Goal: Information Seeking & Learning: Learn about a topic

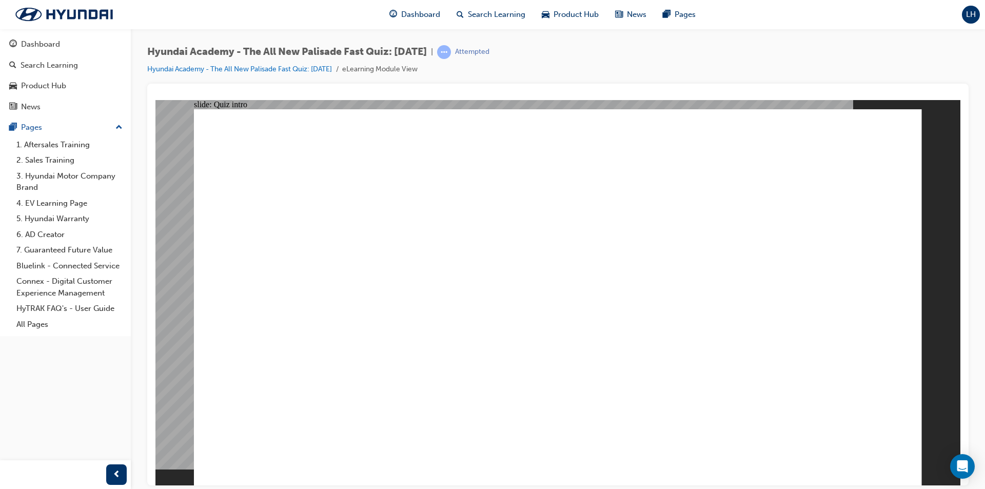
radio input "true"
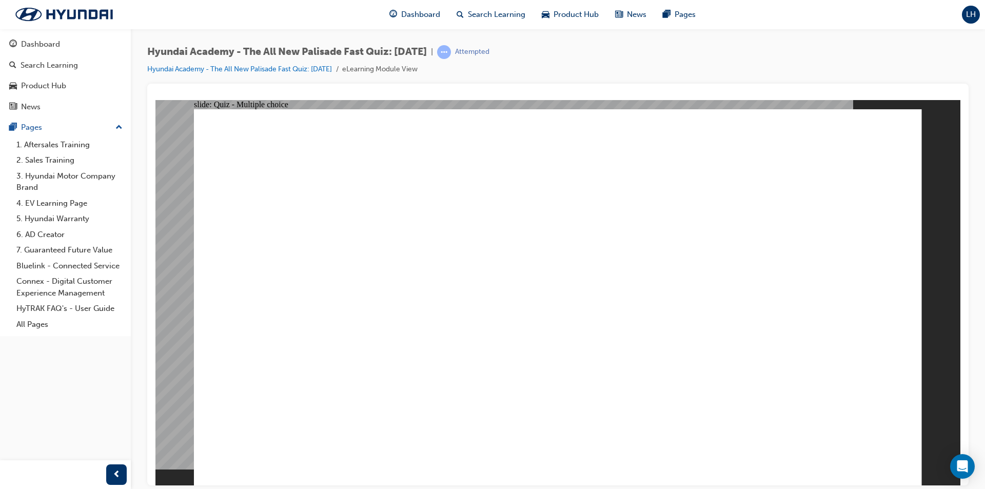
radio input "true"
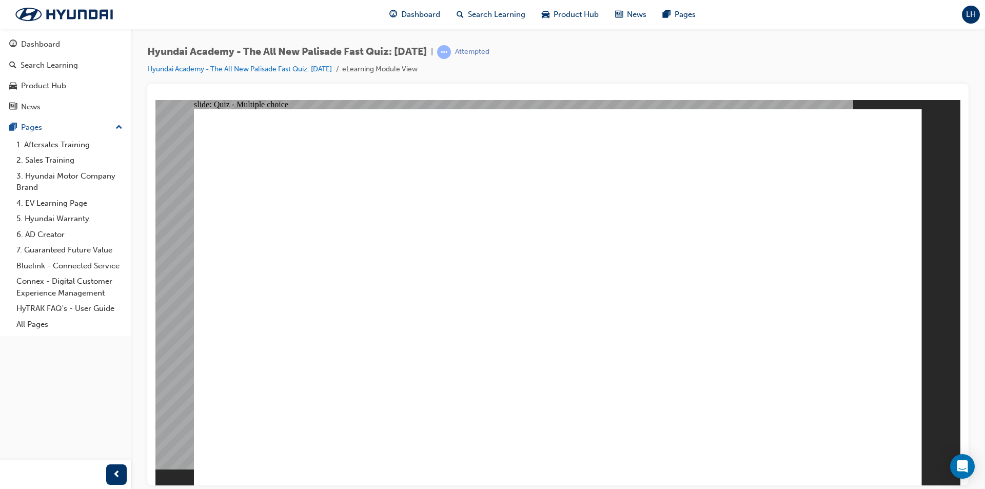
radio input "true"
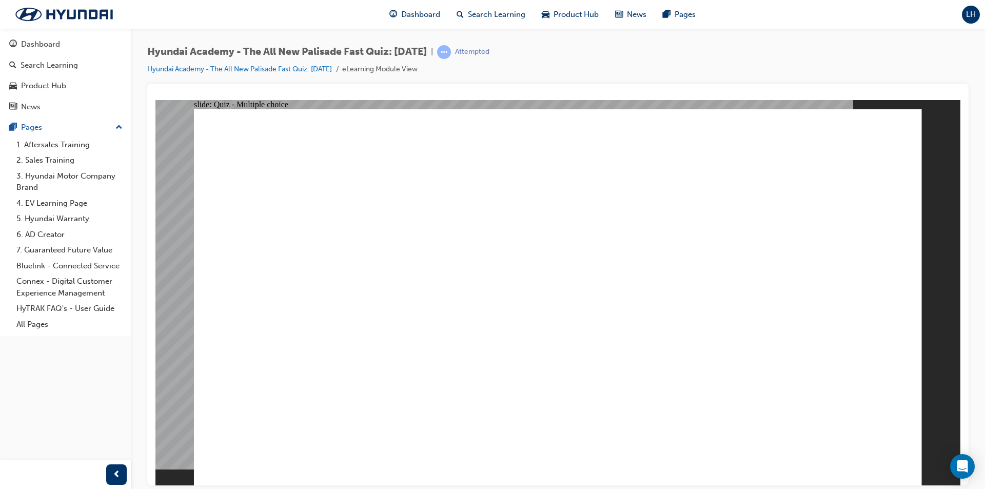
checkbox input "true"
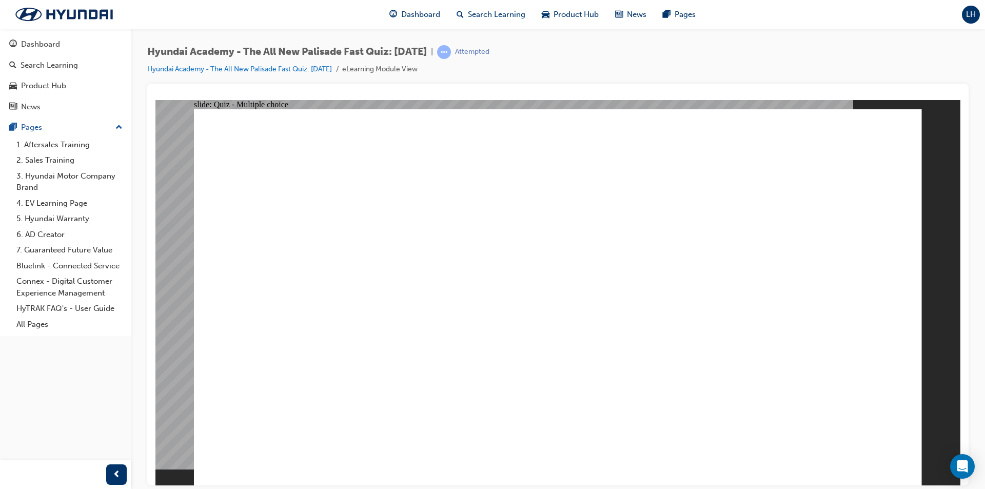
checkbox input "true"
radio input "true"
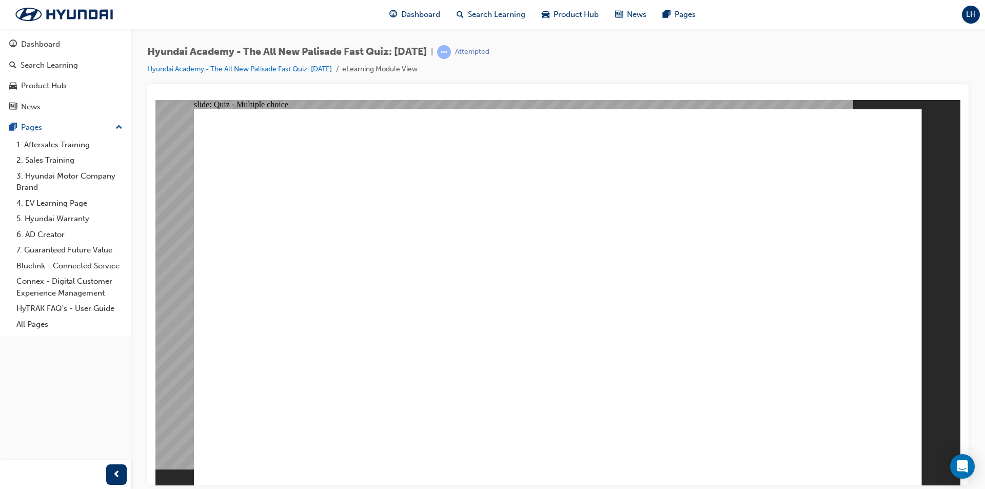
radio input "true"
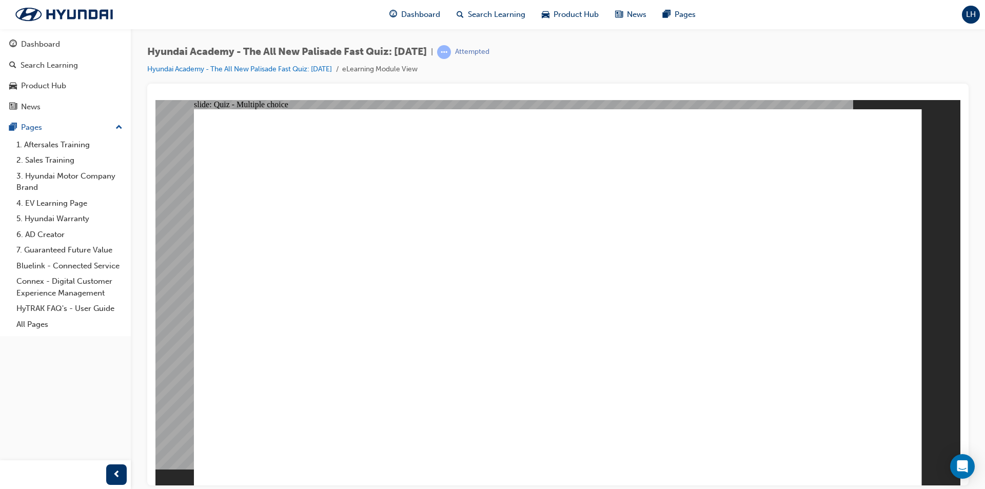
checkbox input "true"
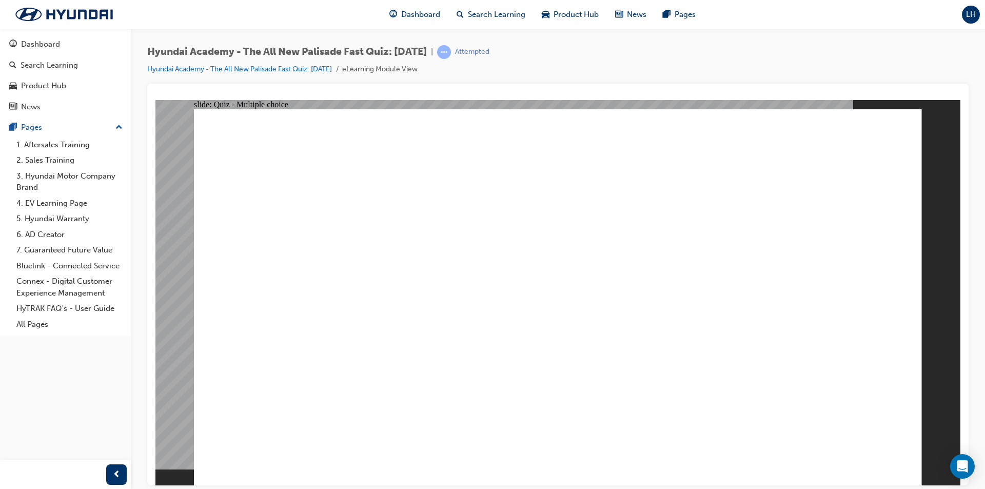
checkbox input "true"
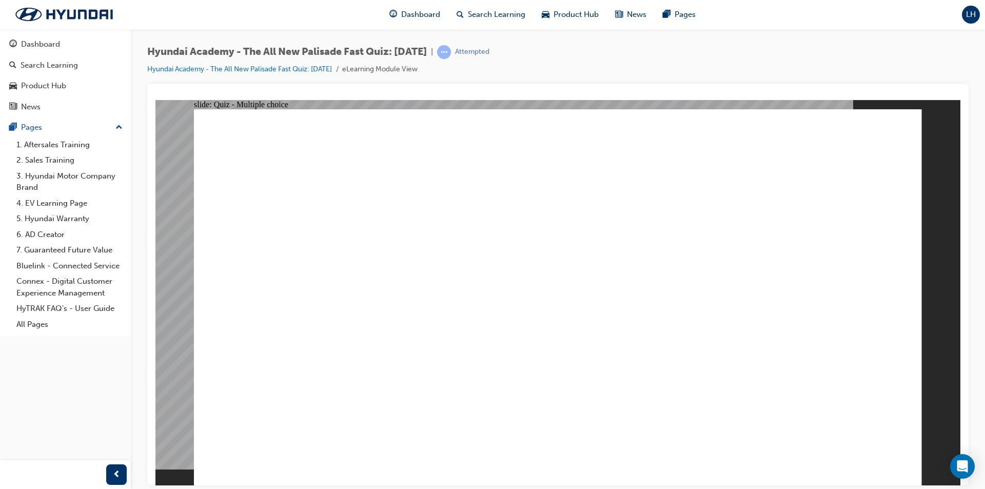
checkbox input "true"
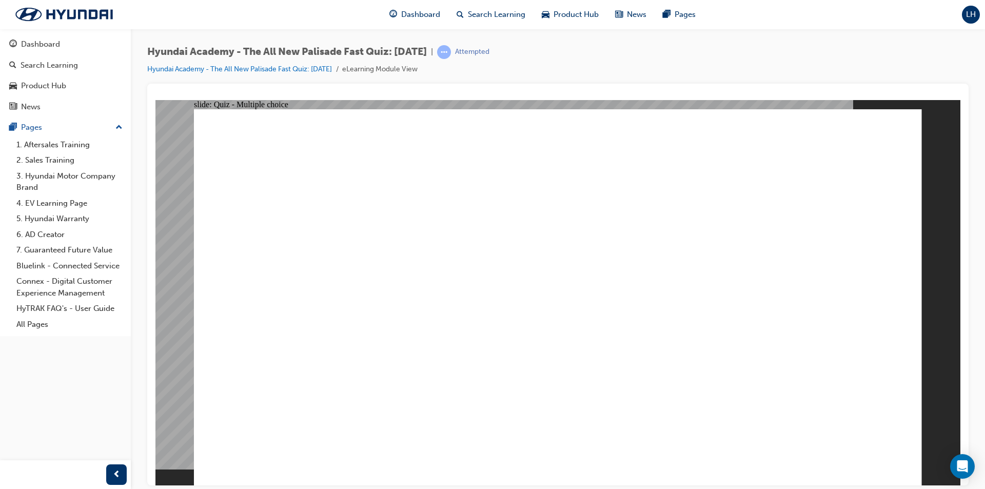
radio input "true"
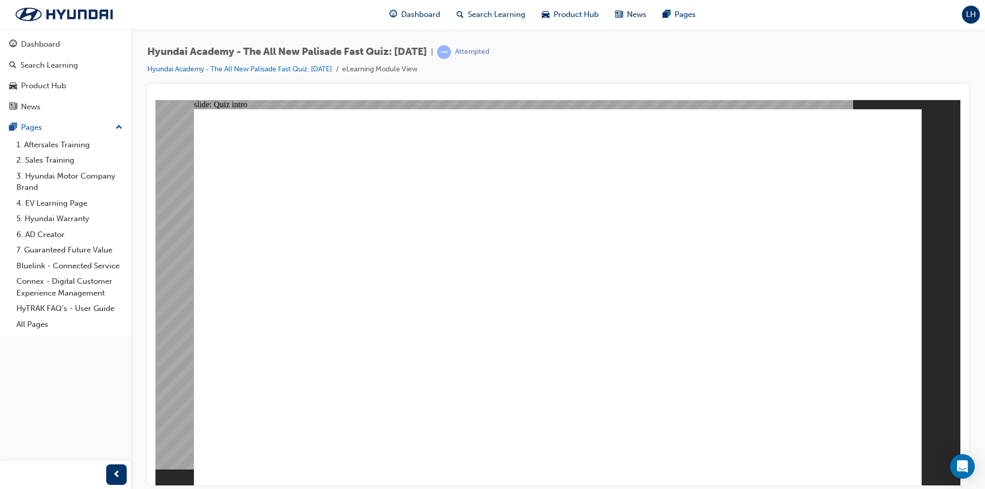
radio input "false"
radio input "true"
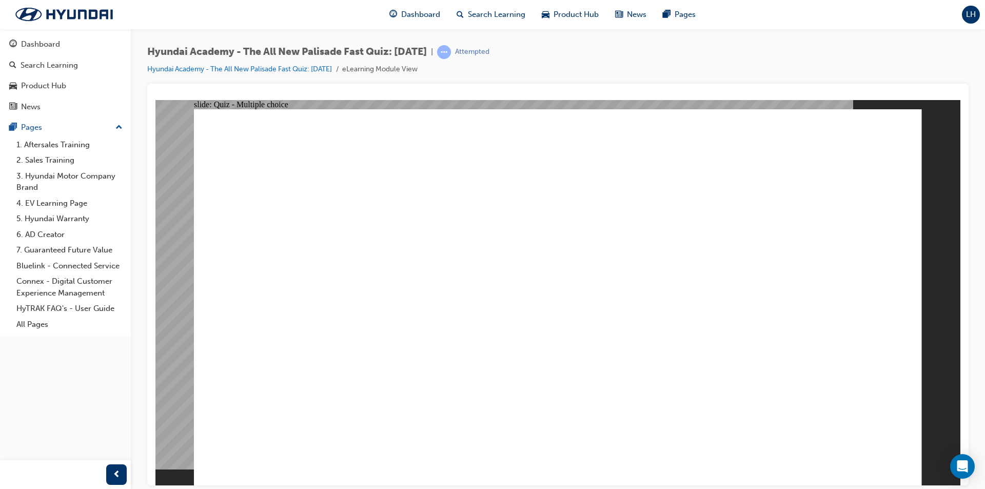
radio input "true"
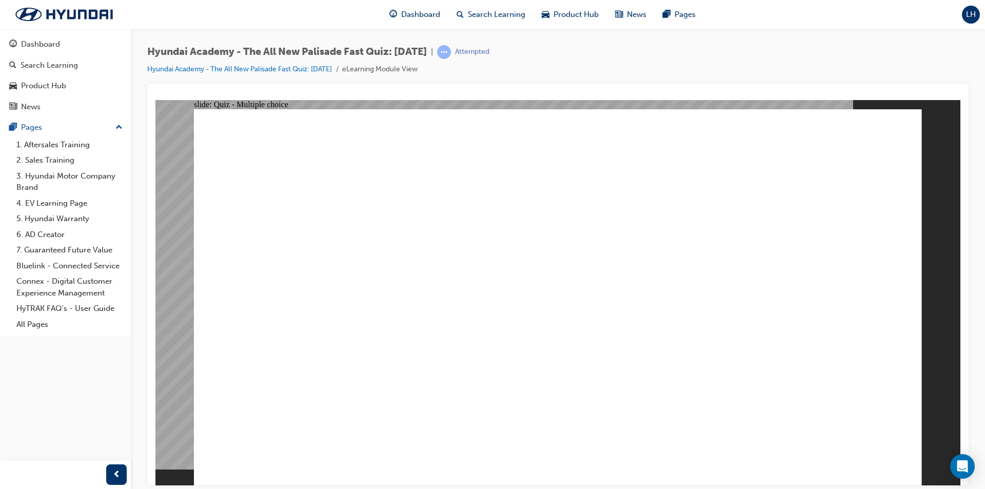
radio input "true"
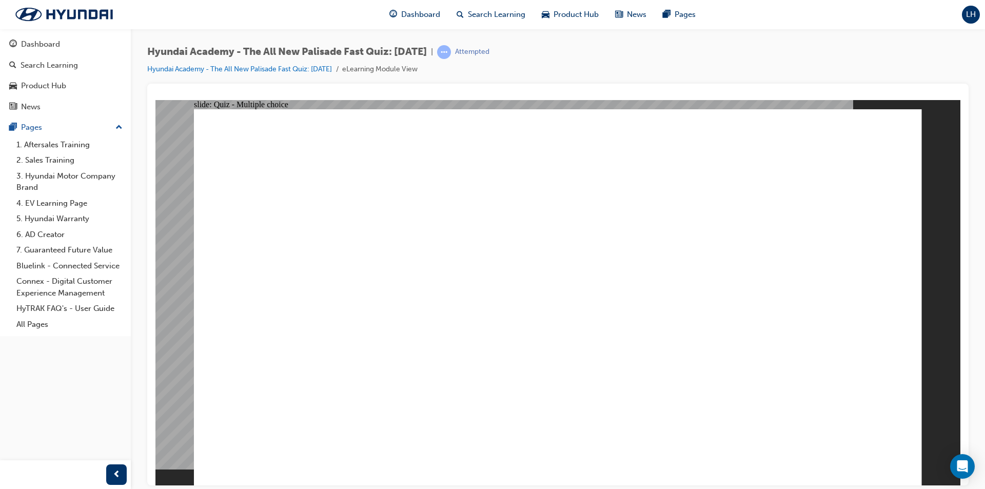
drag, startPoint x: 446, startPoint y: 382, endPoint x: 441, endPoint y: 408, distance: 26.2
radio input "true"
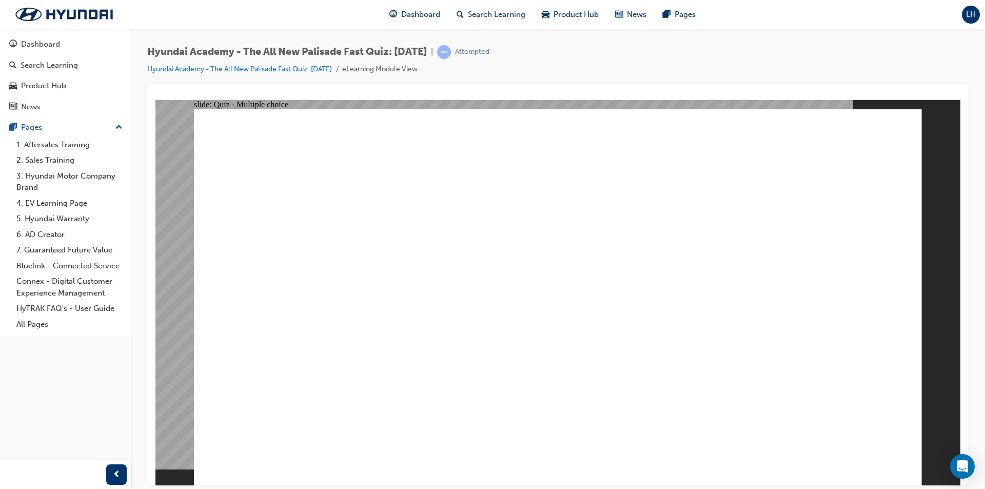
checkbox input "true"
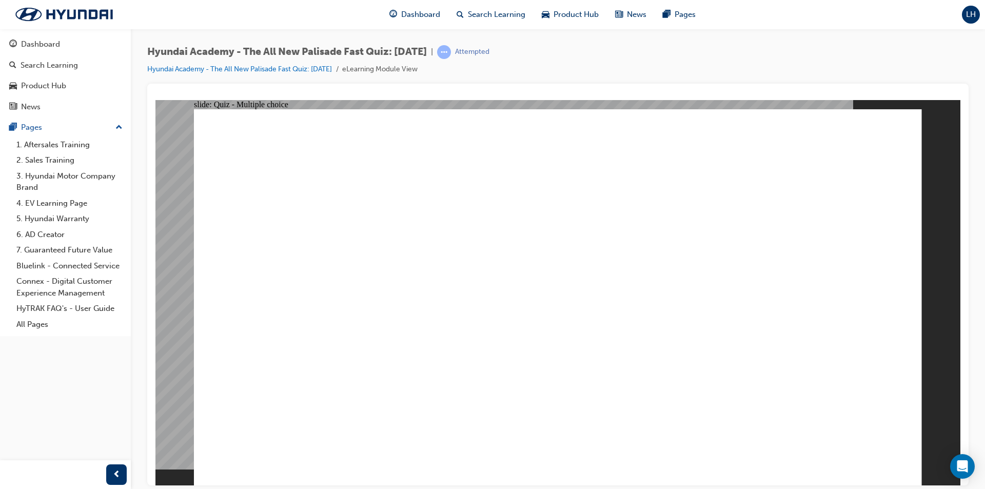
checkbox input "false"
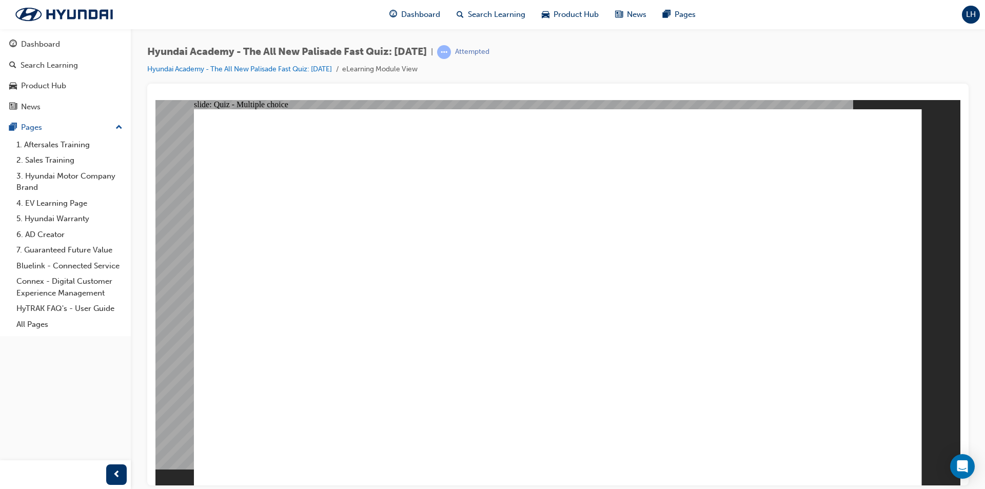
radio input "true"
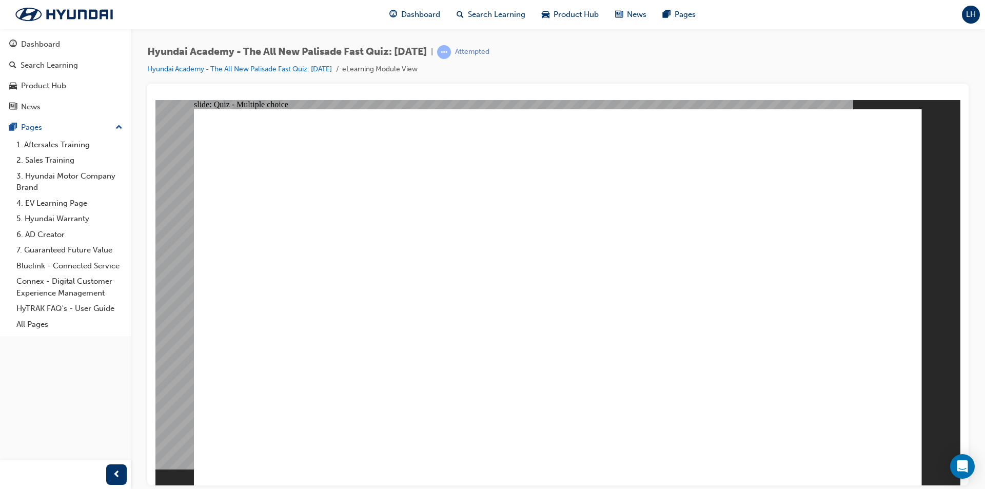
radio input "true"
checkbox input "true"
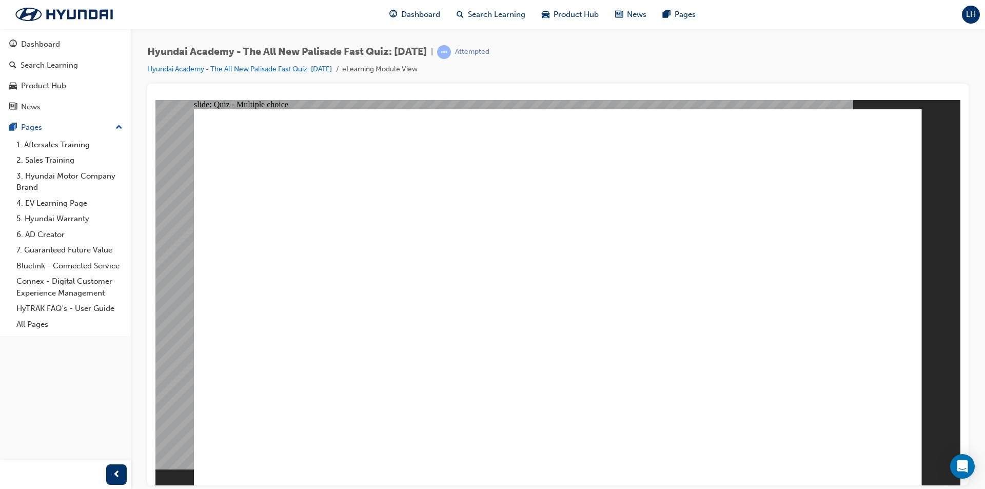
checkbox input "true"
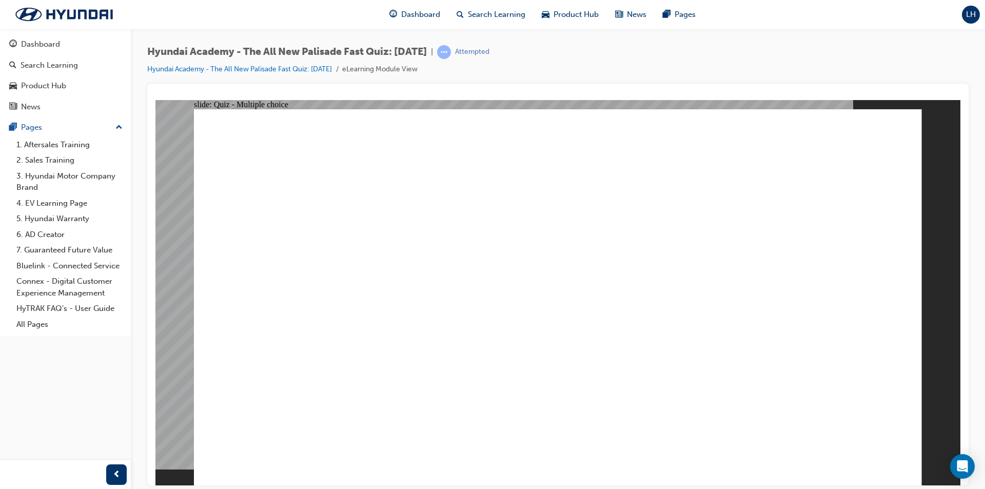
checkbox input "true"
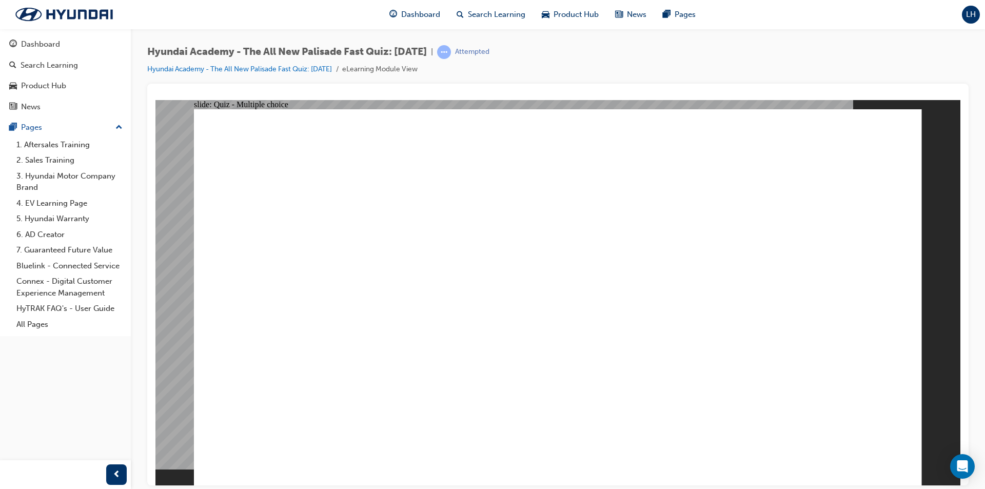
radio input "true"
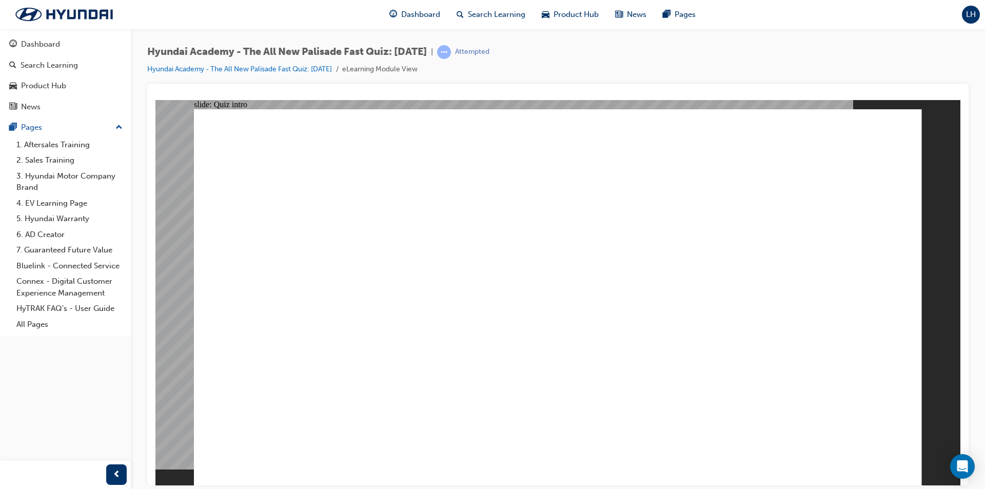
radio input "true"
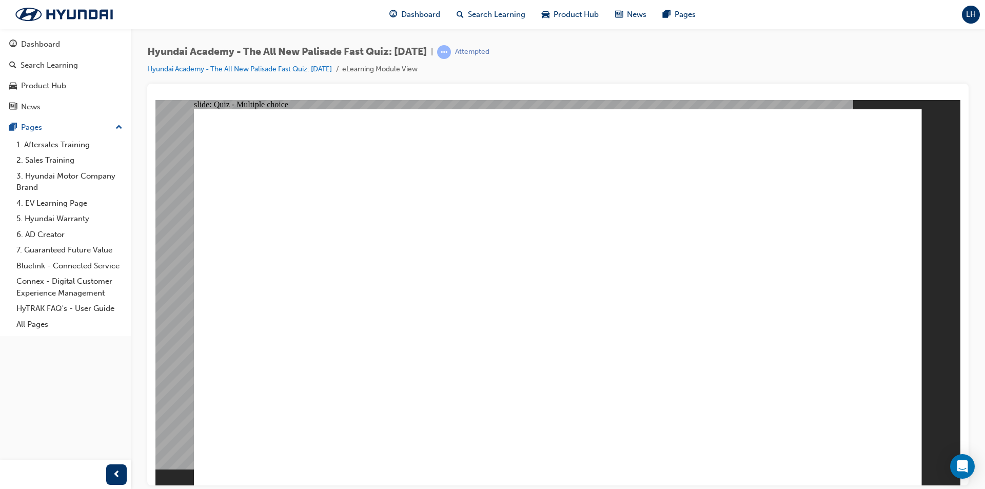
radio input "true"
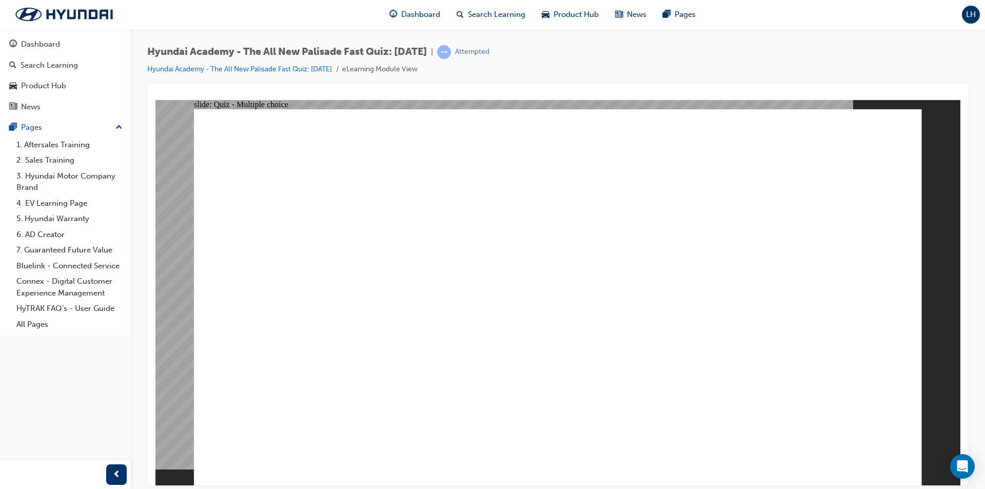
radio input "true"
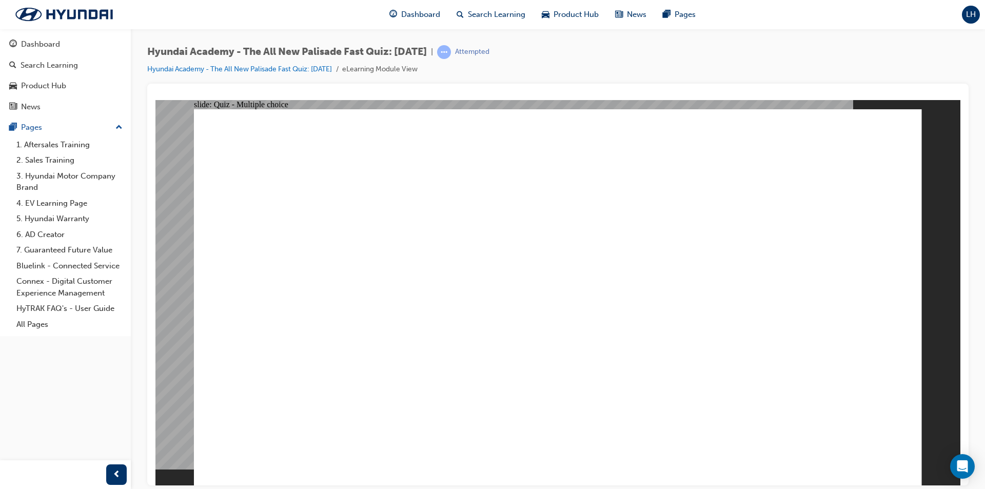
drag, startPoint x: 466, startPoint y: 396, endPoint x: 880, endPoint y: 477, distance: 421.8
checkbox input "true"
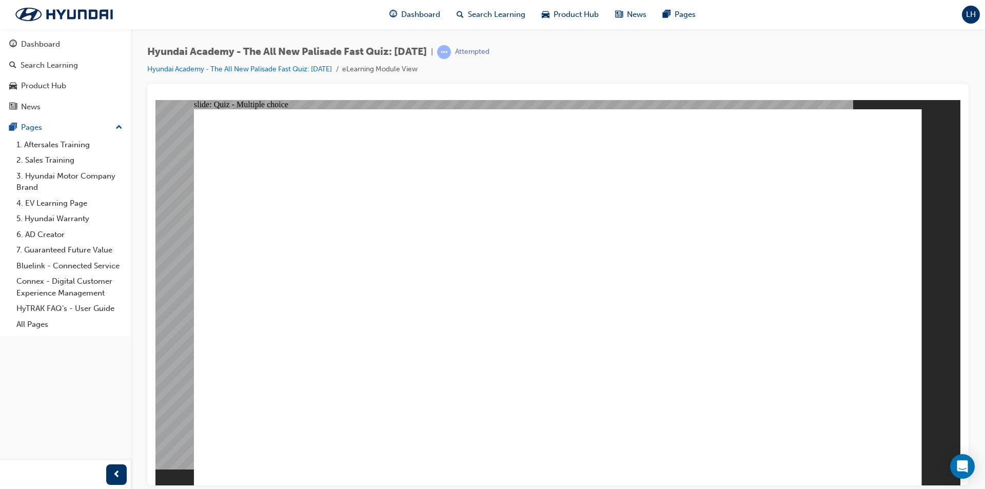
radio input "true"
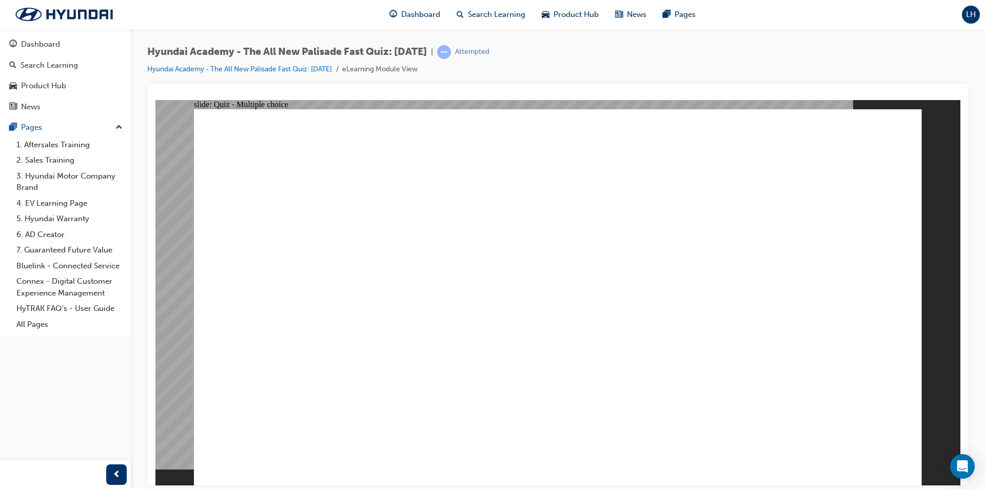
radio input "true"
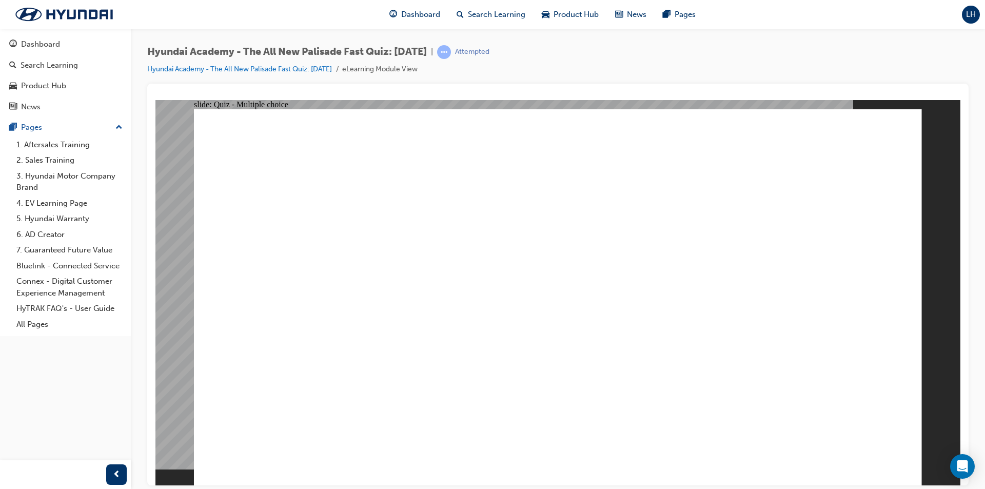
checkbox input "true"
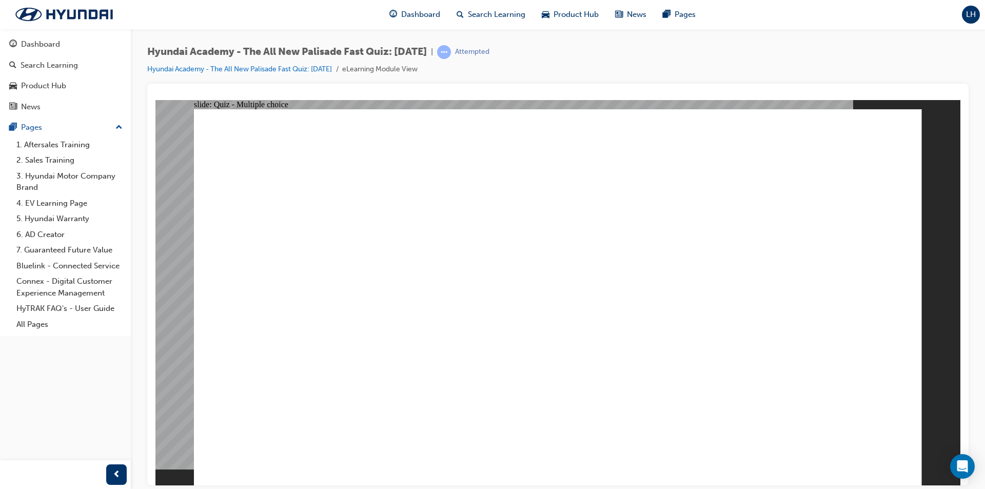
drag, startPoint x: 491, startPoint y: 445, endPoint x: 494, endPoint y: 435, distance: 10.2
checkbox input "true"
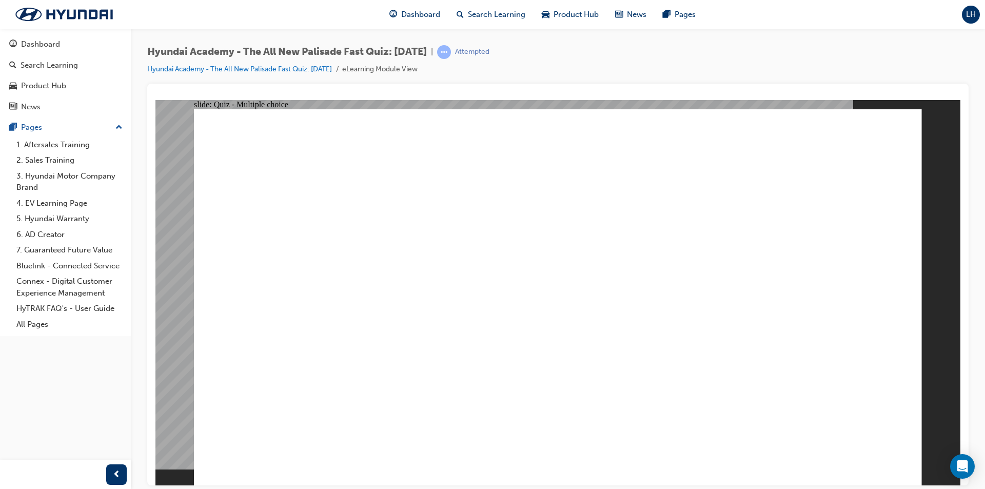
radio input "true"
